Goal: Transaction & Acquisition: Book appointment/travel/reservation

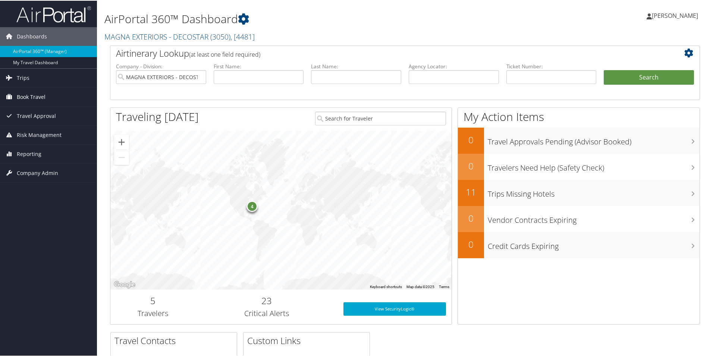
click at [25, 89] on span "Book Travel" at bounding box center [31, 96] width 29 height 19
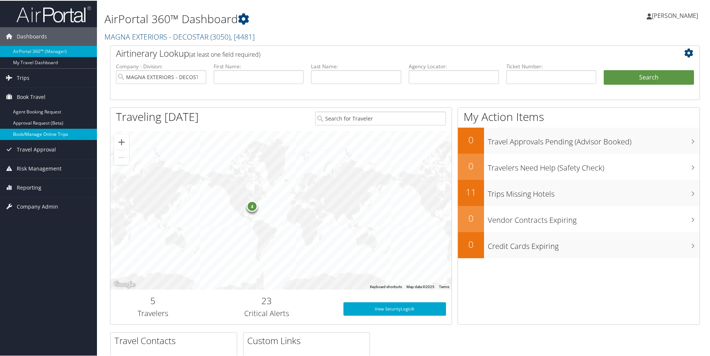
click at [43, 133] on link "Book/Manage Online Trips" at bounding box center [48, 133] width 97 height 11
